Goal: Register for event/course

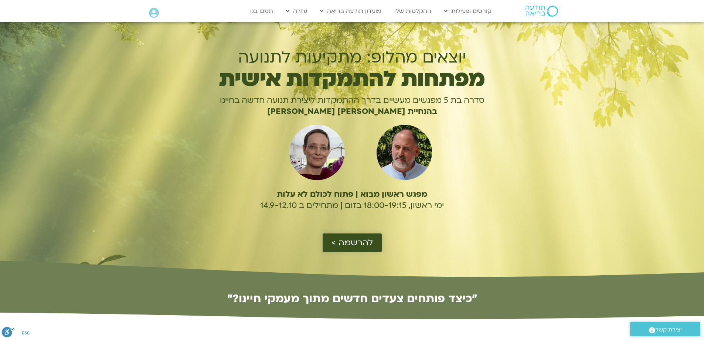
click at [351, 243] on span "להרשמה >" at bounding box center [352, 243] width 41 height 10
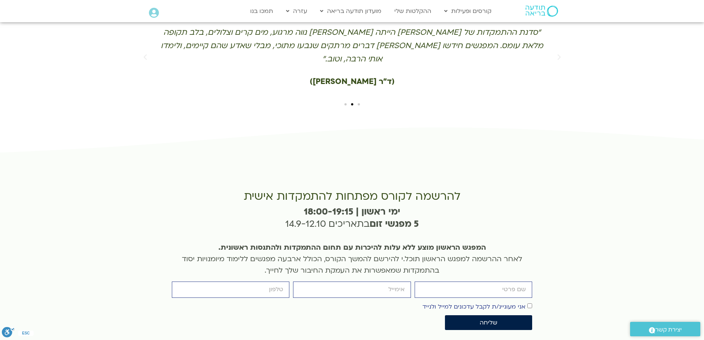
scroll to position [1627, 0]
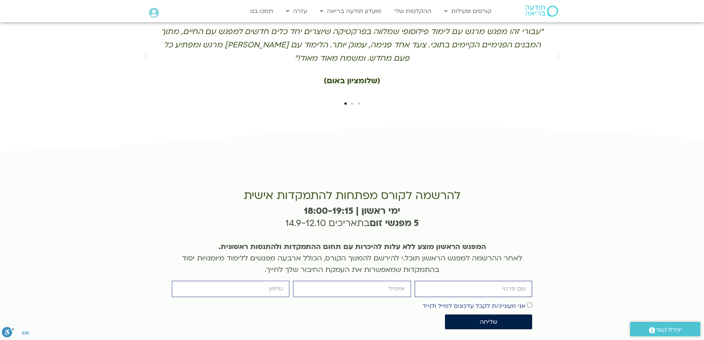
click at [480, 281] on input "firstname" at bounding box center [474, 289] width 118 height 16
type input "h"
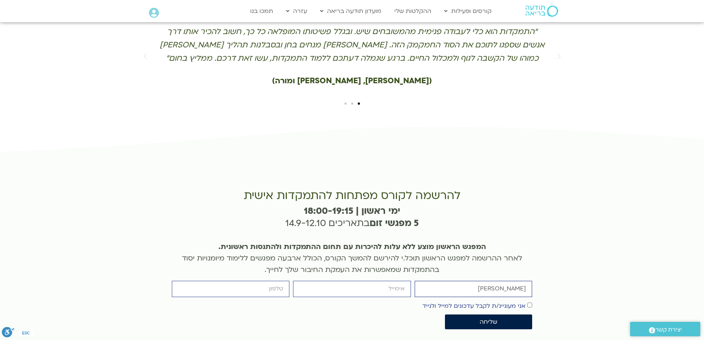
type input "[PERSON_NAME]"
click at [372, 281] on input "email" at bounding box center [352, 289] width 118 height 16
type input "ש"
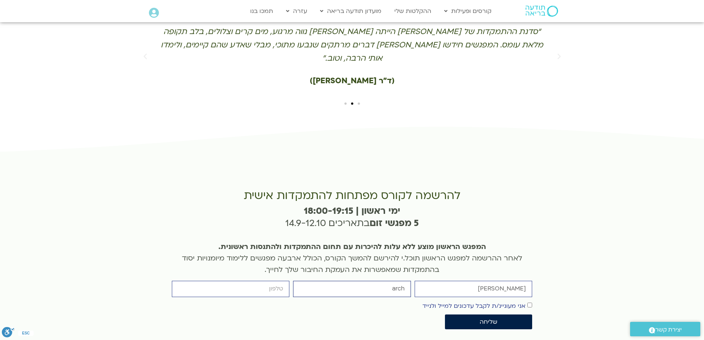
type input "[EMAIL_ADDRESS][DOMAIN_NAME]"
click at [249, 281] on input "cellphone" at bounding box center [231, 289] width 118 height 16
type input "0546250312"
click at [488, 318] on span "שליחה" at bounding box center [489, 321] width 18 height 7
